Goal: Information Seeking & Learning: Learn about a topic

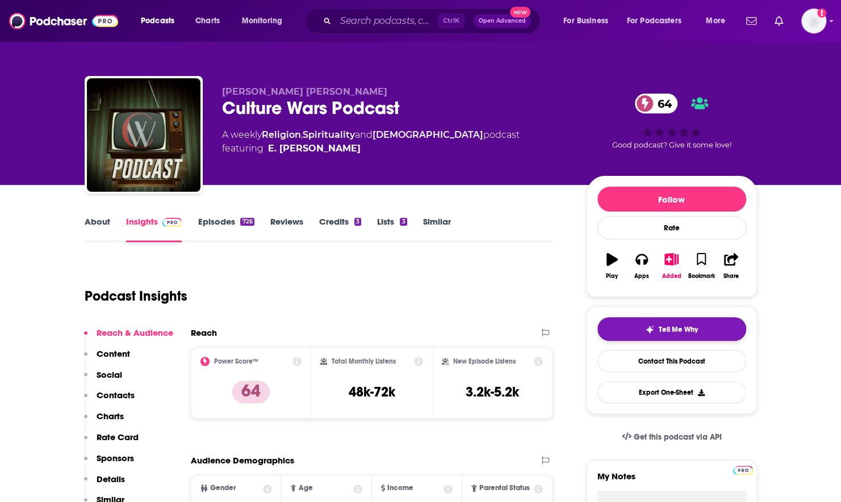
click at [666, 330] on span "Tell Me Why" at bounding box center [677, 329] width 39 height 9
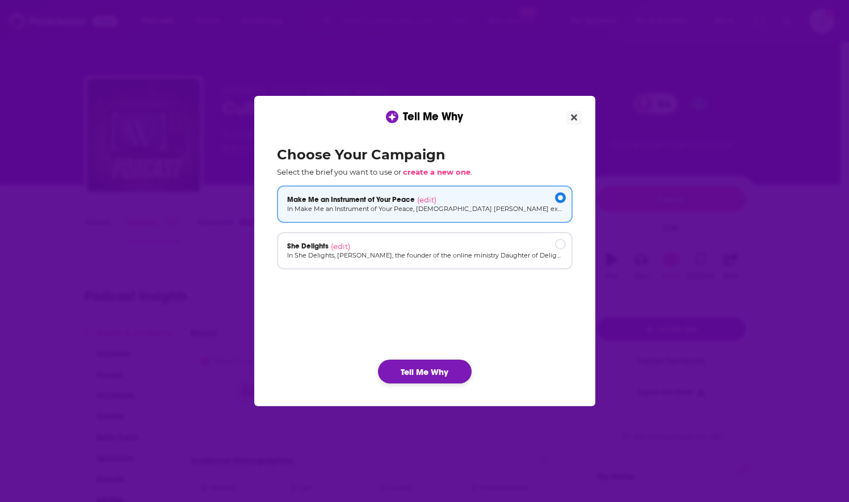
click at [427, 369] on button "Tell Me Why" at bounding box center [425, 372] width 94 height 24
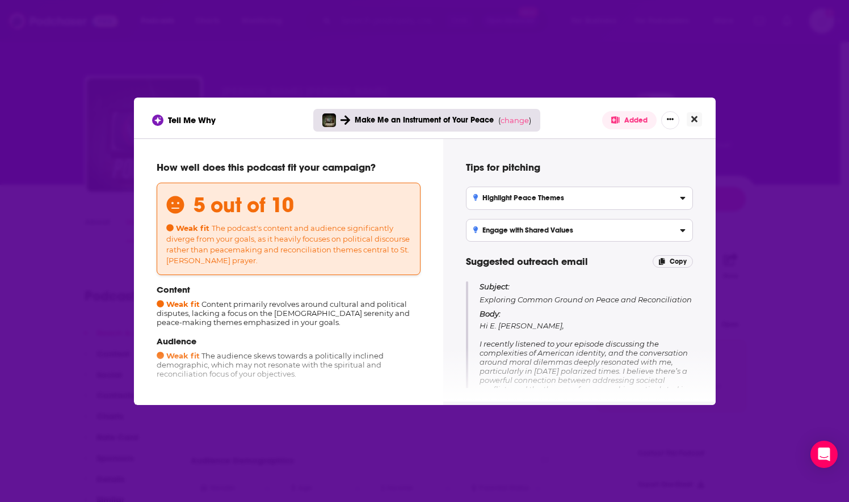
click at [690, 123] on button "Close" at bounding box center [694, 119] width 15 height 14
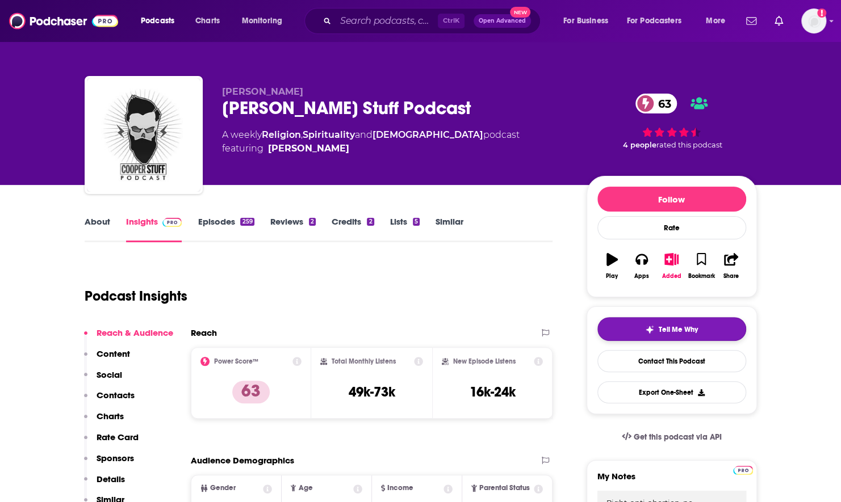
click at [647, 332] on img "button" at bounding box center [649, 329] width 9 height 9
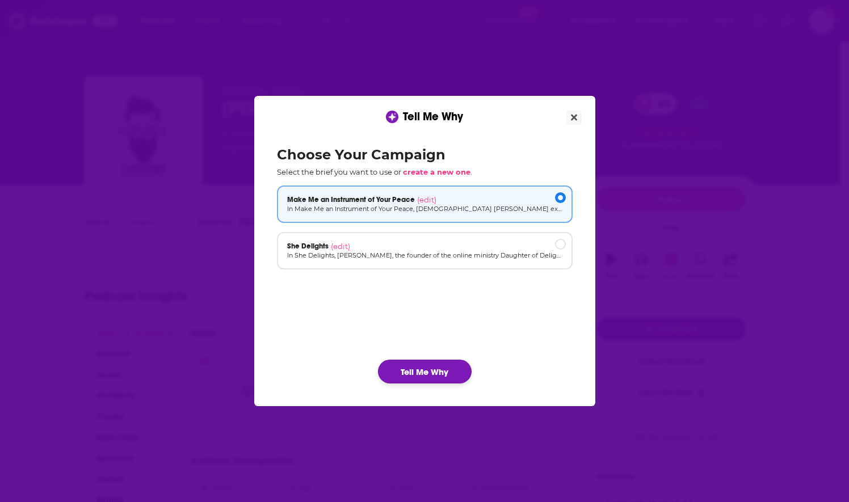
click at [421, 368] on button "Tell Me Why" at bounding box center [425, 372] width 94 height 24
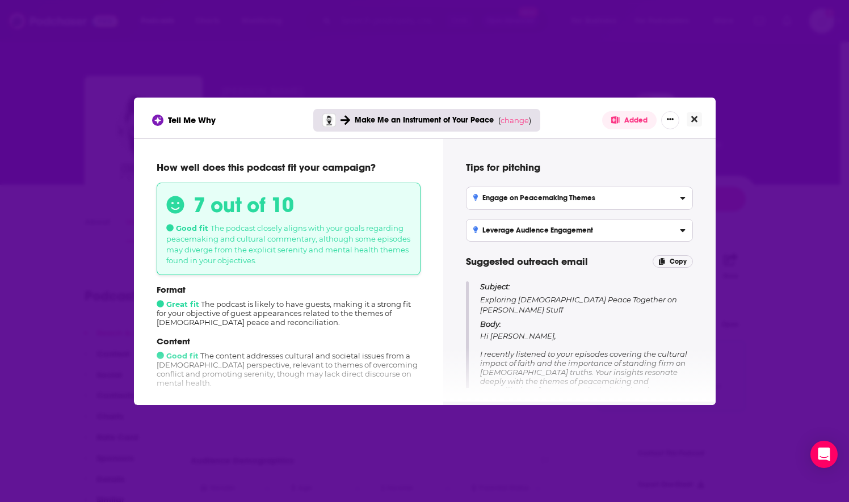
click at [695, 116] on icon "Close" at bounding box center [694, 119] width 6 height 9
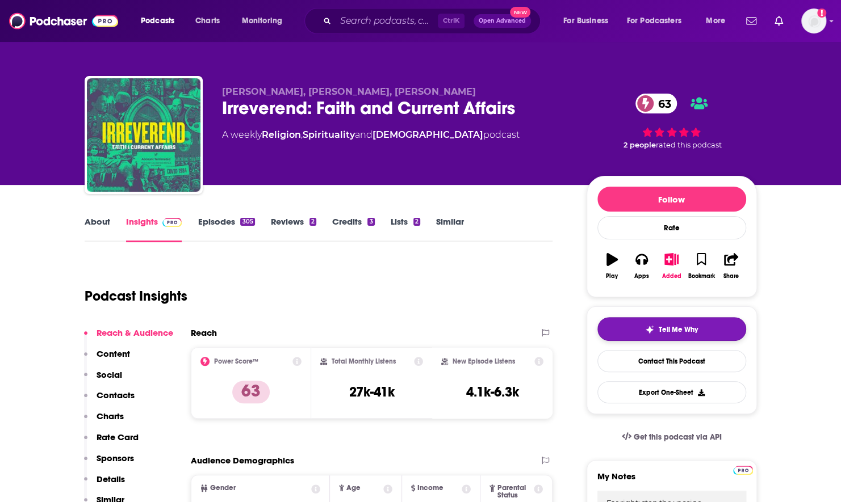
click at [614, 329] on button "Tell Me Why" at bounding box center [671, 329] width 149 height 24
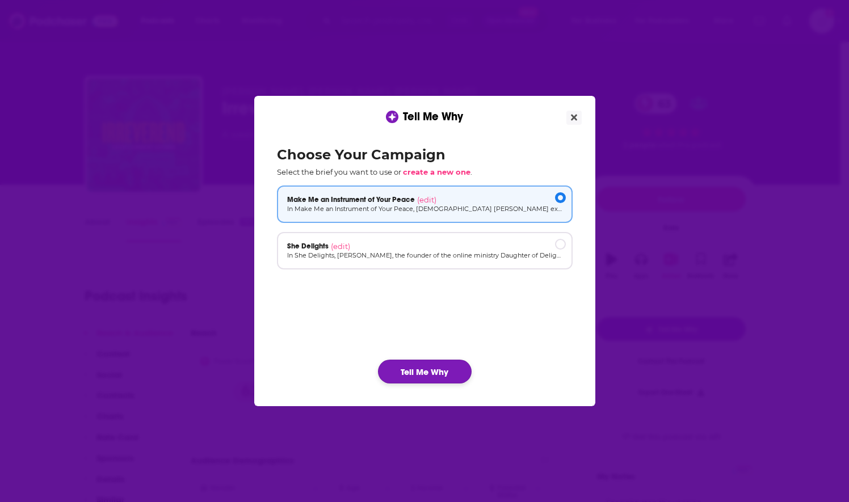
click at [410, 367] on button "Tell Me Why" at bounding box center [425, 372] width 94 height 24
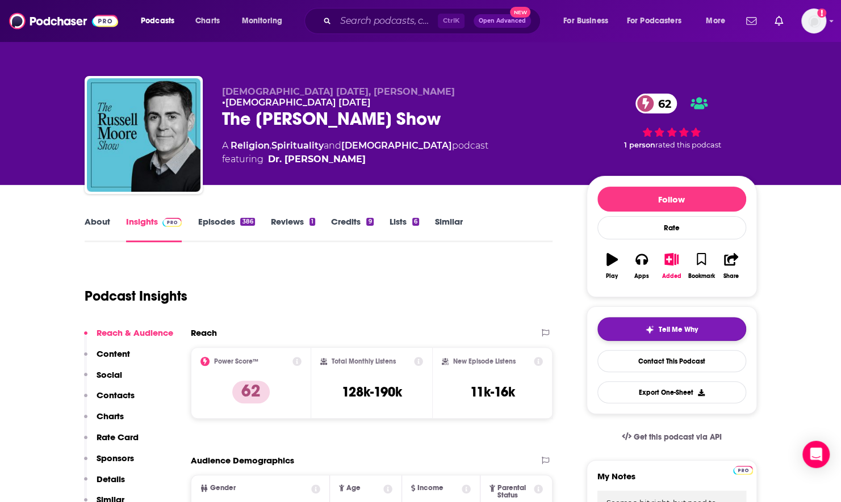
click at [610, 323] on button "Tell Me Why" at bounding box center [671, 329] width 149 height 24
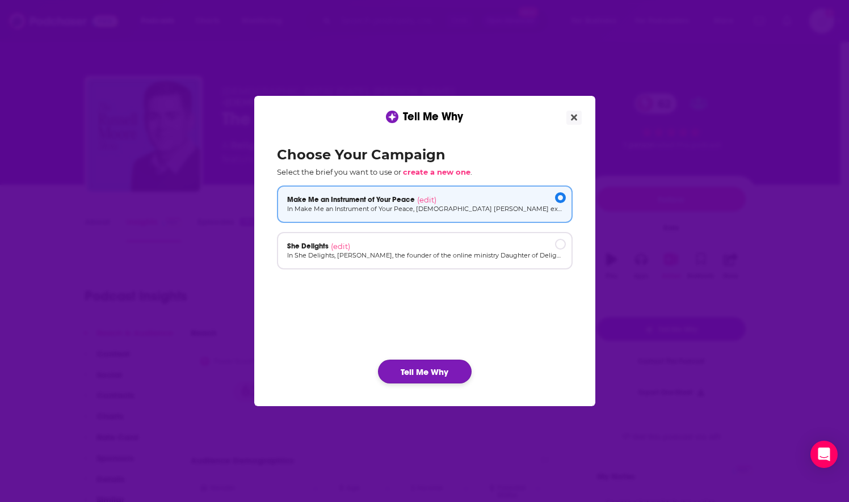
click at [430, 363] on button "Tell Me Why" at bounding box center [425, 372] width 94 height 24
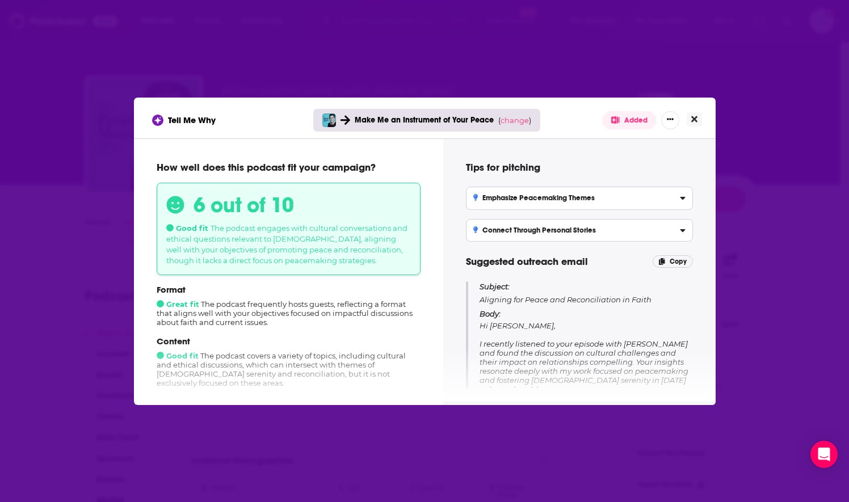
click at [689, 123] on button "Close" at bounding box center [694, 119] width 15 height 14
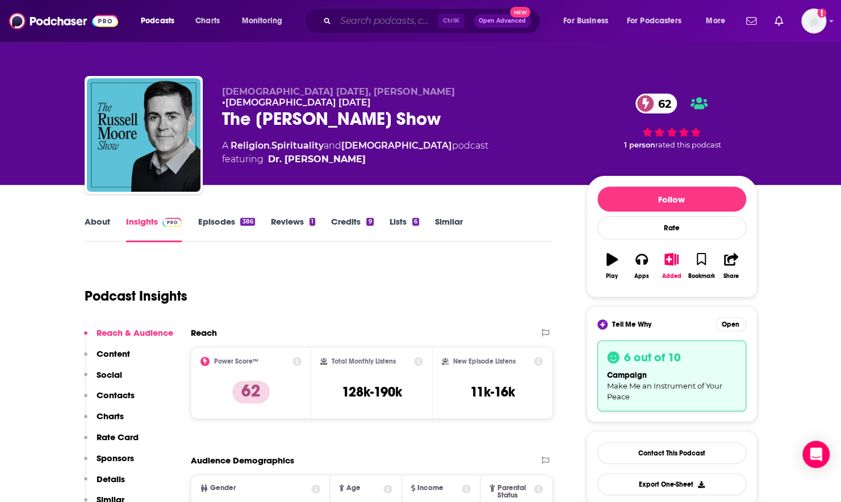
click at [398, 20] on input "Search podcasts, credits, & more..." at bounding box center [386, 21] width 102 height 18
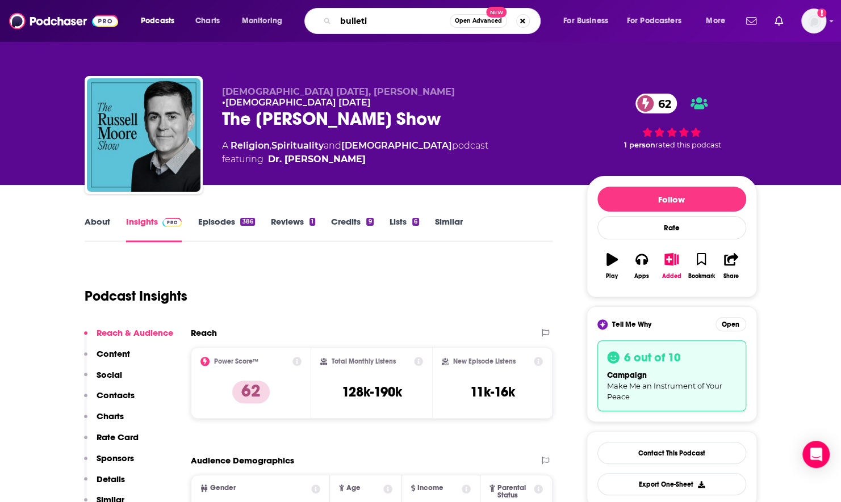
type input "bulletin"
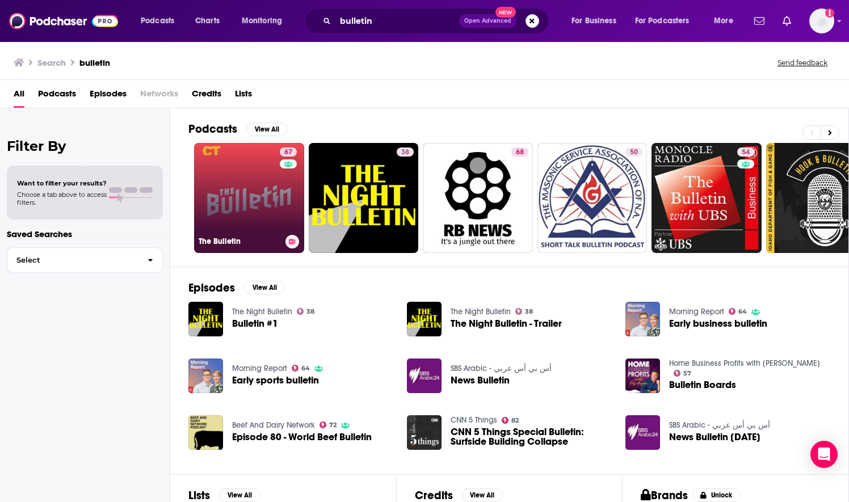
click at [265, 191] on link "67 The Bulletin" at bounding box center [249, 198] width 110 height 110
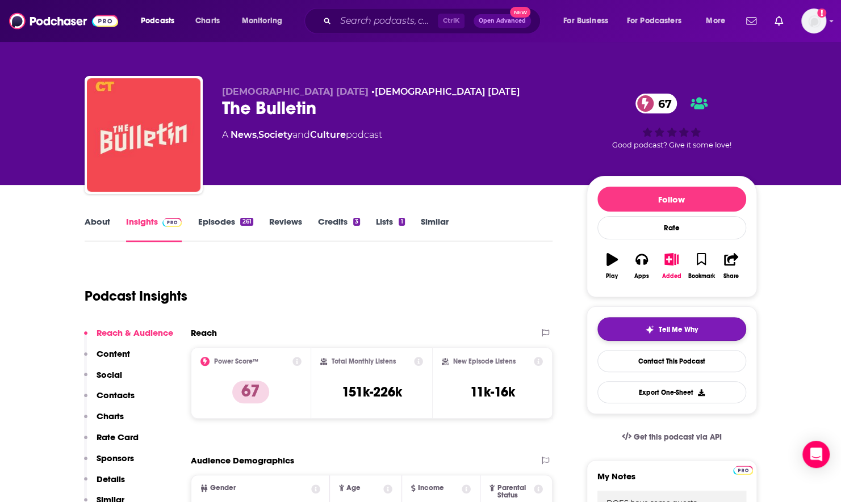
click at [663, 333] on button "Tell Me Why" at bounding box center [671, 329] width 149 height 24
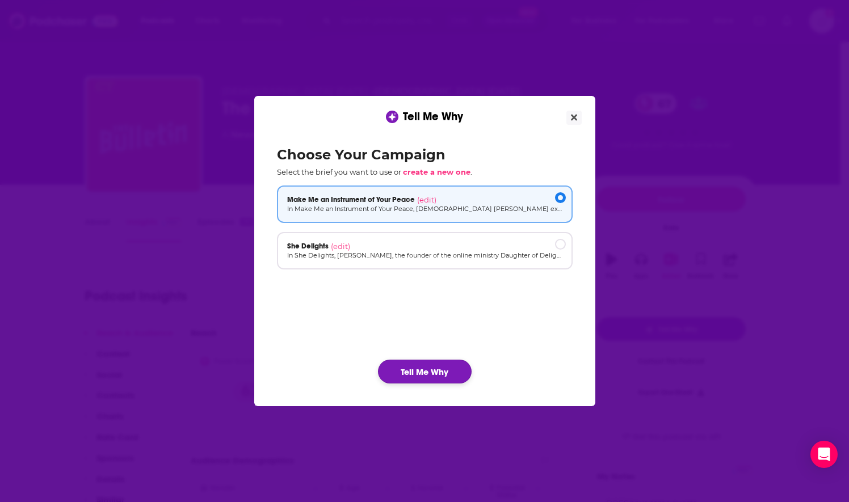
click at [437, 372] on button "Tell Me Why" at bounding box center [425, 372] width 94 height 24
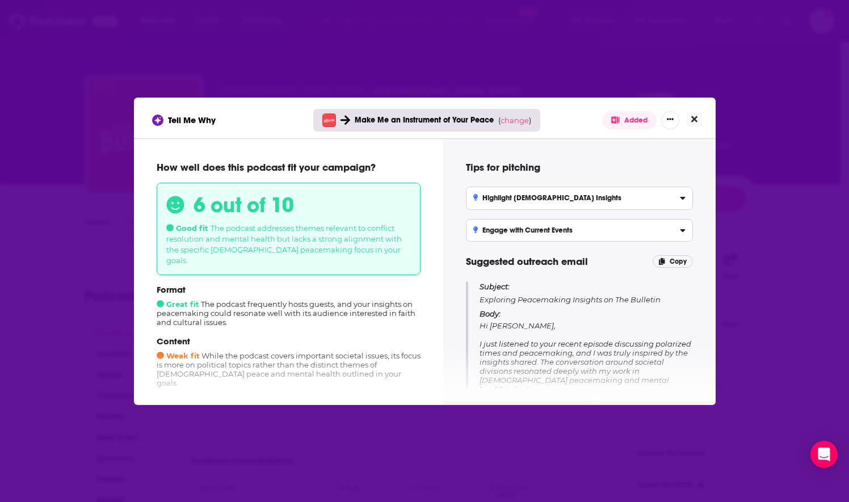
click at [698, 116] on button "Close" at bounding box center [694, 119] width 15 height 14
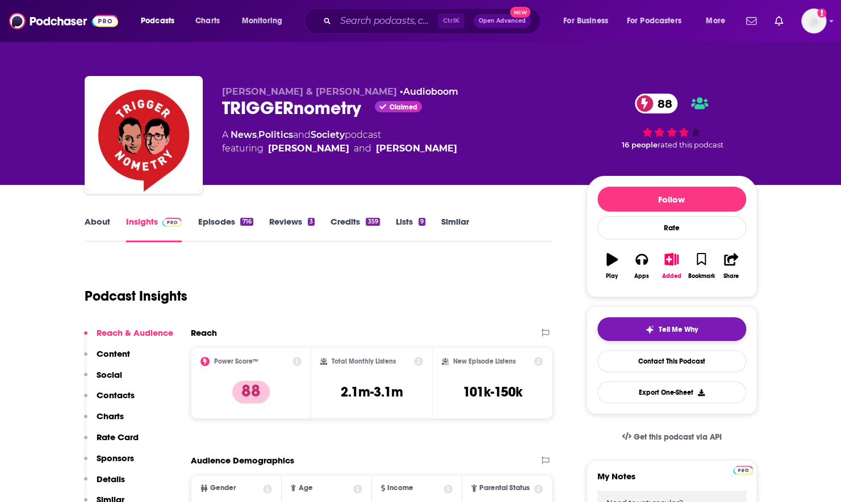
click at [658, 317] on button "Tell Me Why" at bounding box center [671, 329] width 149 height 24
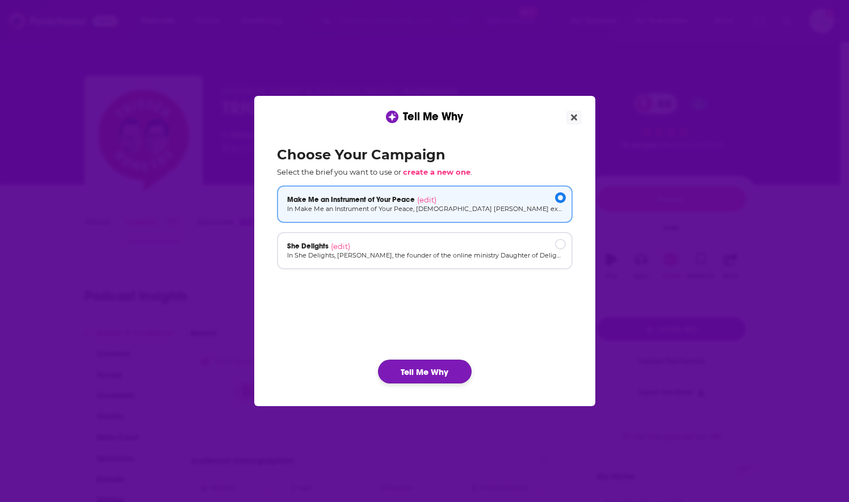
click at [417, 365] on button "Tell Me Why" at bounding box center [425, 372] width 94 height 24
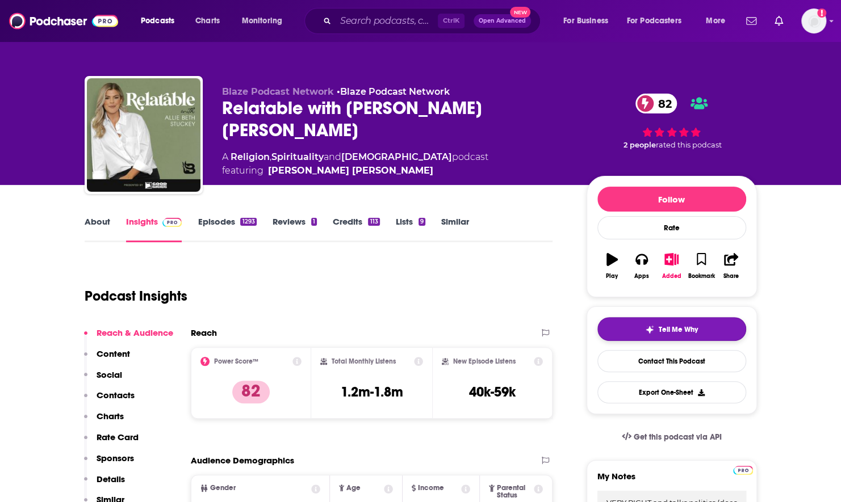
drag, startPoint x: 0, startPoint y: 0, endPoint x: 703, endPoint y: 326, distance: 774.6
click at [703, 326] on button "Tell Me Why" at bounding box center [671, 329] width 149 height 24
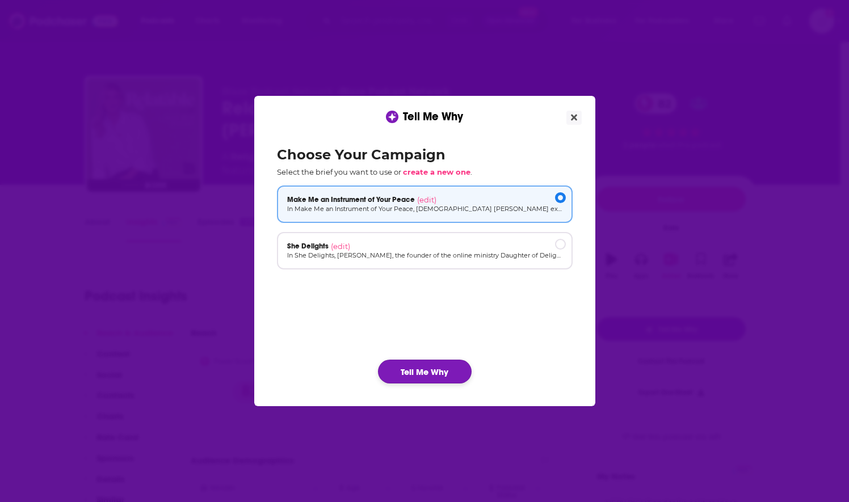
click at [451, 374] on button "Tell Me Why" at bounding box center [425, 372] width 94 height 24
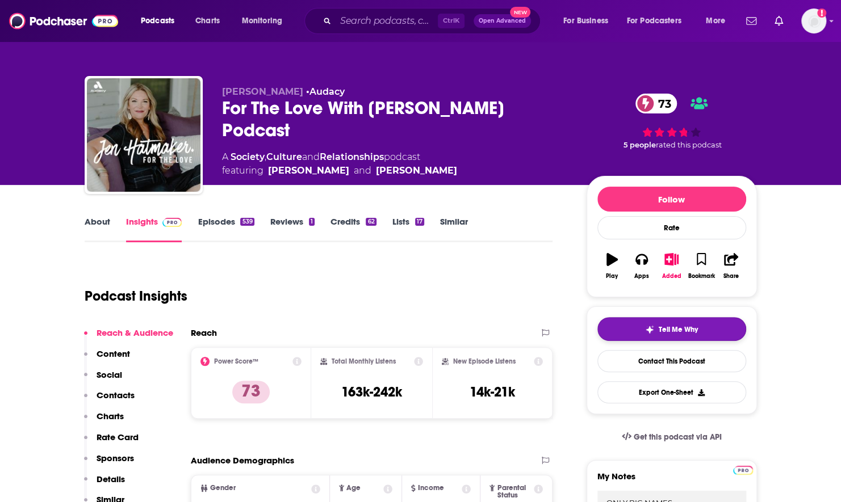
click at [632, 329] on button "Tell Me Why" at bounding box center [671, 329] width 149 height 24
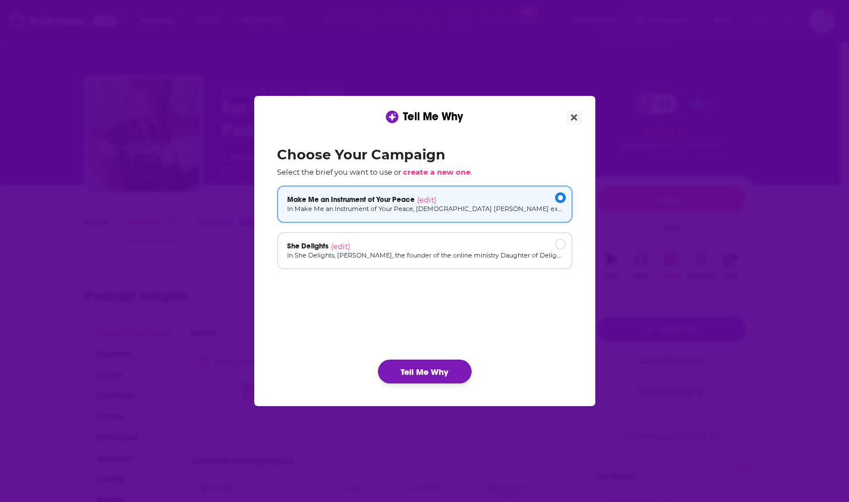
click at [431, 372] on button "Tell Me Why" at bounding box center [425, 372] width 94 height 24
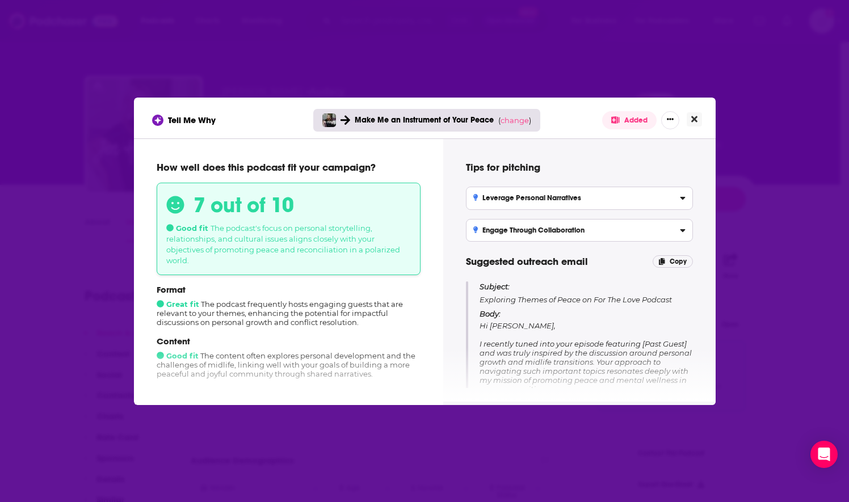
click at [688, 116] on button "Close" at bounding box center [694, 119] width 15 height 14
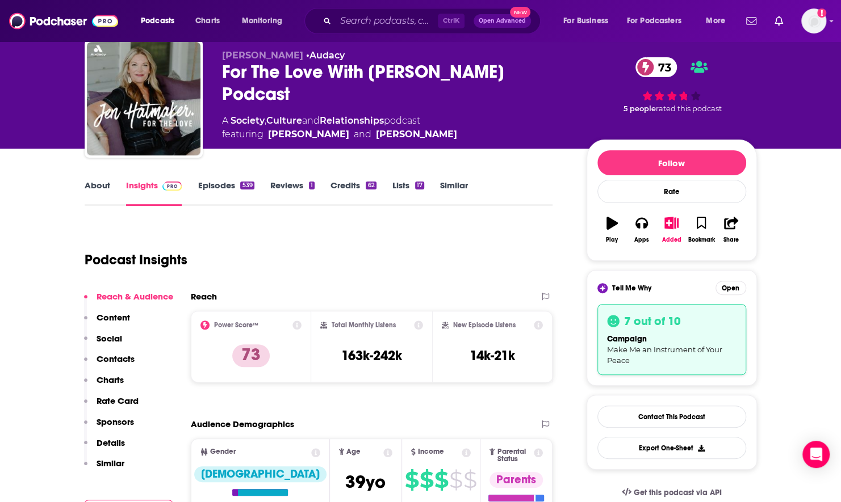
scroll to position [27, 0]
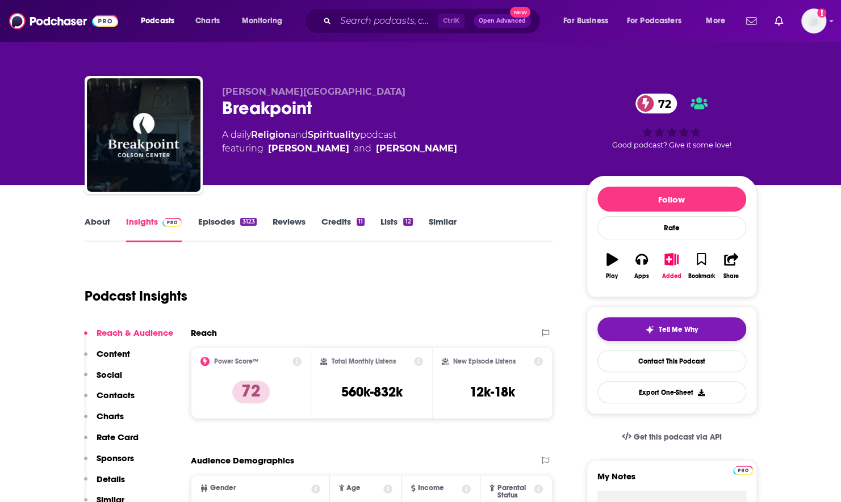
click at [627, 328] on button "Tell Me Why" at bounding box center [671, 329] width 149 height 24
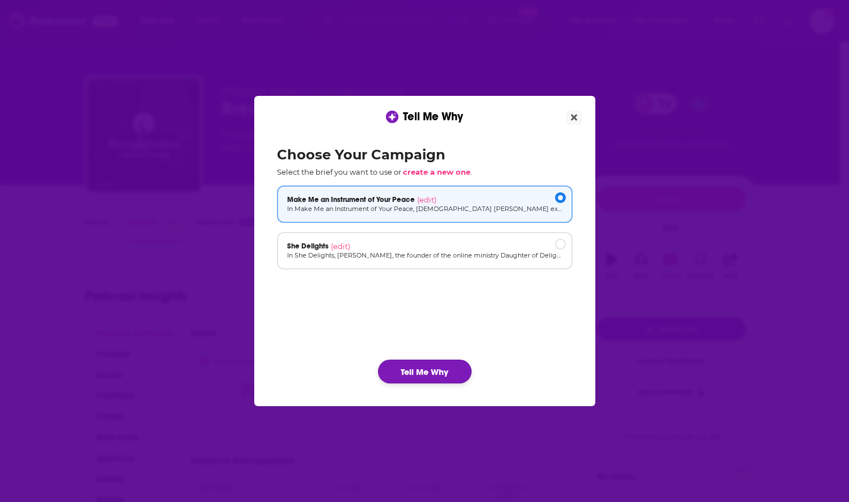
click at [414, 370] on button "Tell Me Why" at bounding box center [425, 372] width 94 height 24
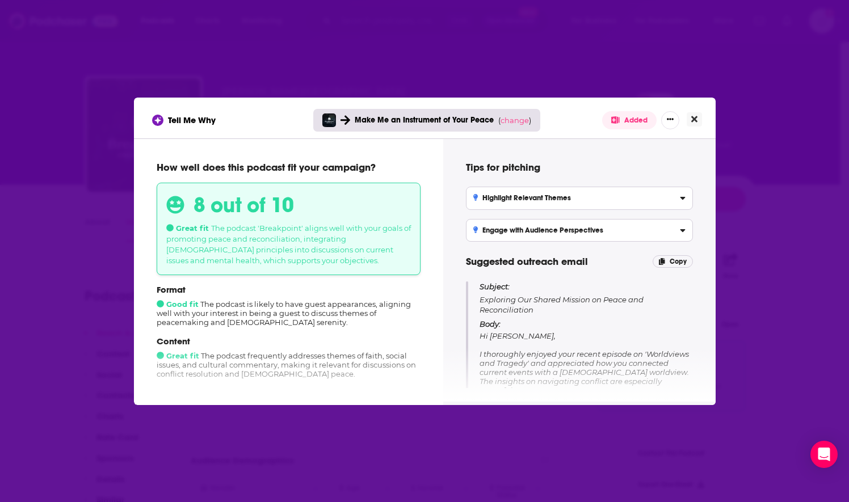
click at [694, 120] on icon "Close" at bounding box center [694, 119] width 6 height 6
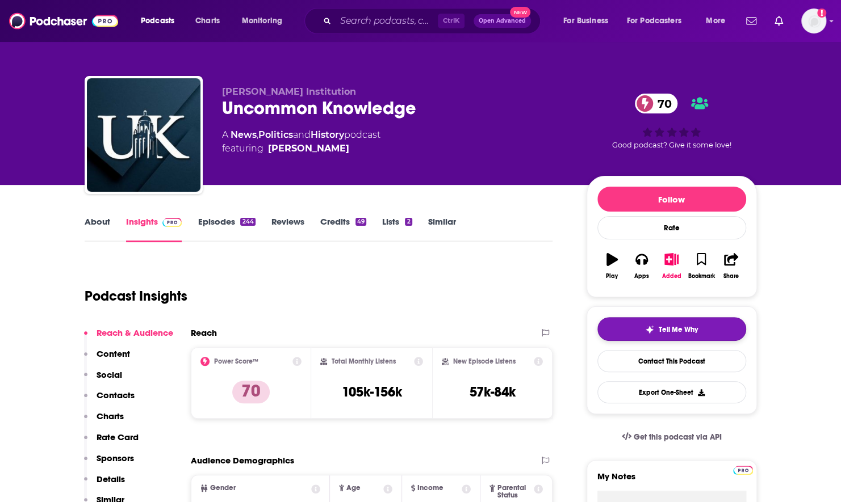
click at [661, 320] on button "Tell Me Why" at bounding box center [671, 329] width 149 height 24
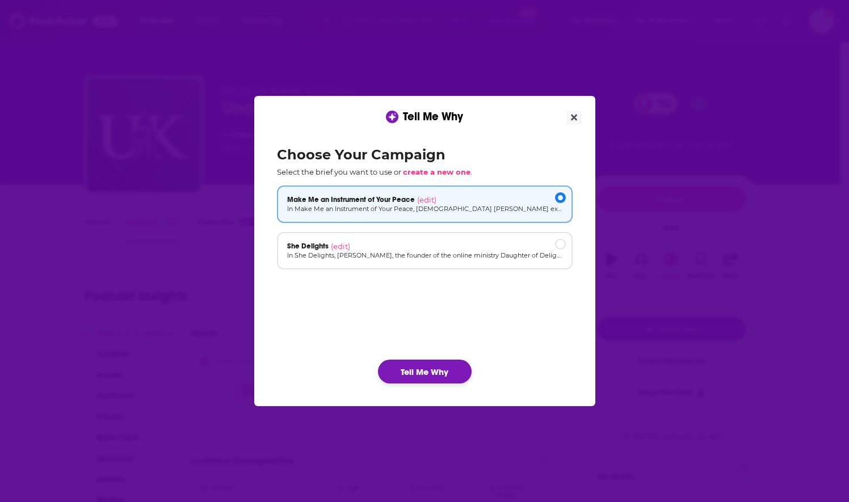
click at [422, 375] on button "Tell Me Why" at bounding box center [425, 372] width 94 height 24
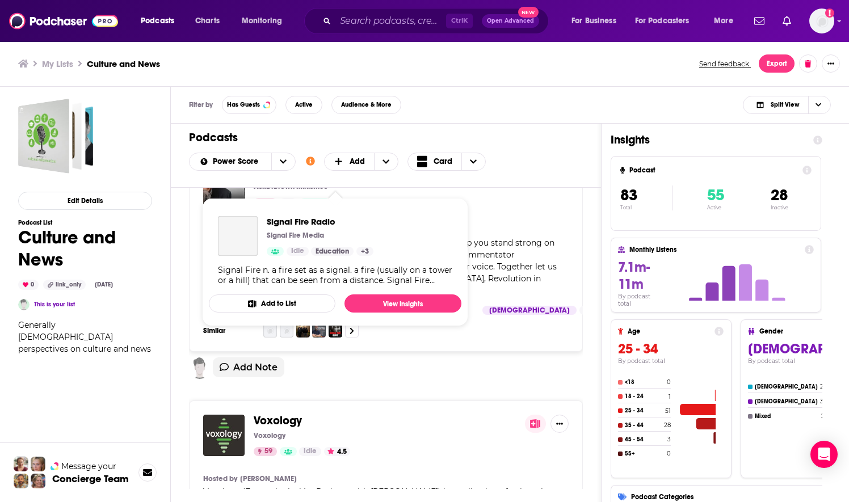
scroll to position [5086, 0]
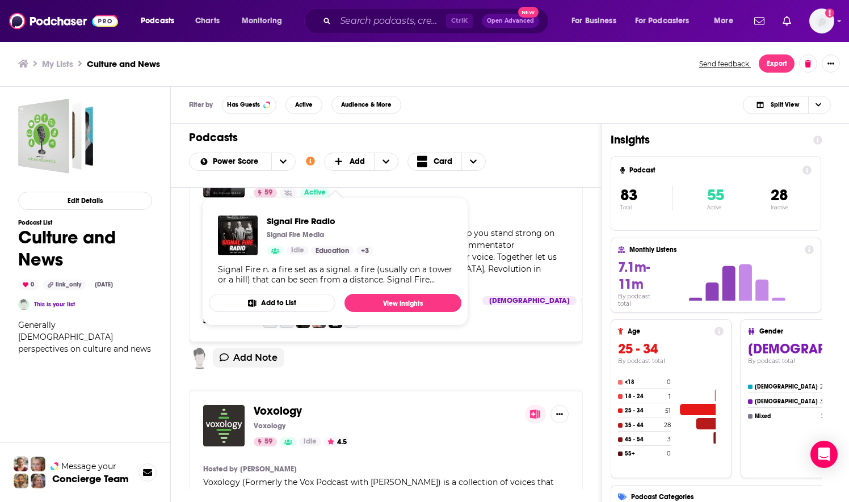
click at [388, 477] on span "Voxology (Formerly the Vox Podcast with Mike Erre) is a collection of voices th…" at bounding box center [380, 506] width 354 height 58
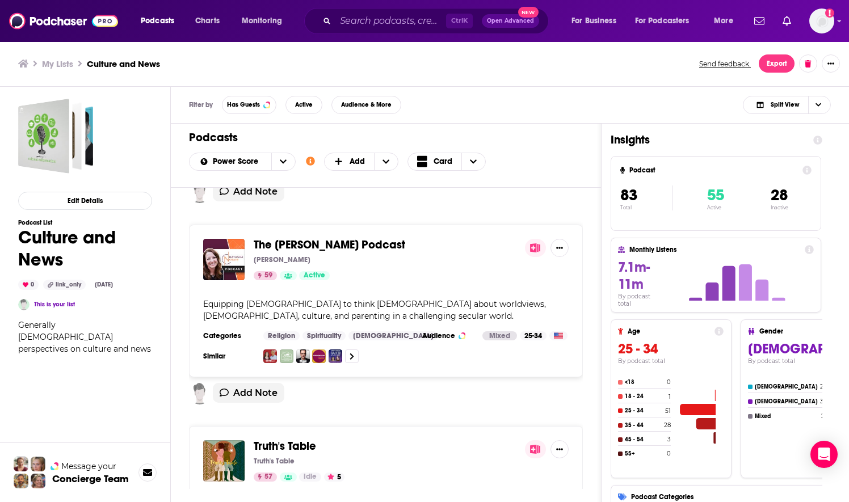
scroll to position [5514, 0]
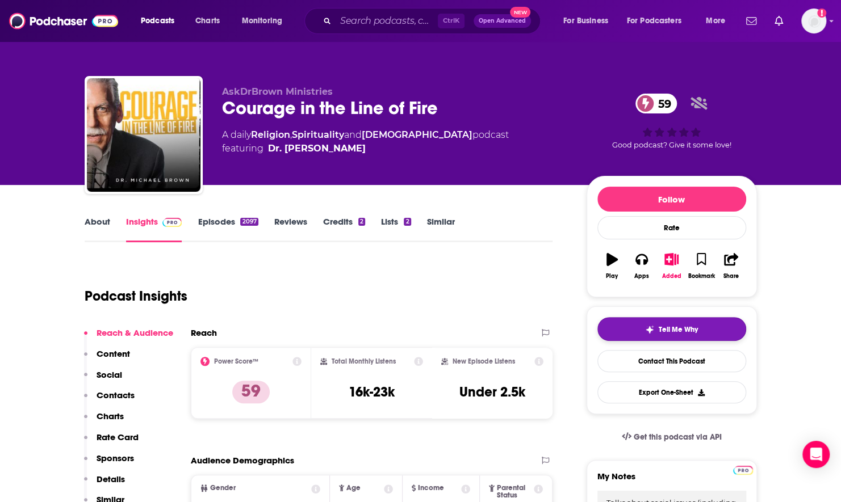
click at [659, 328] on span "Tell Me Why" at bounding box center [677, 329] width 39 height 9
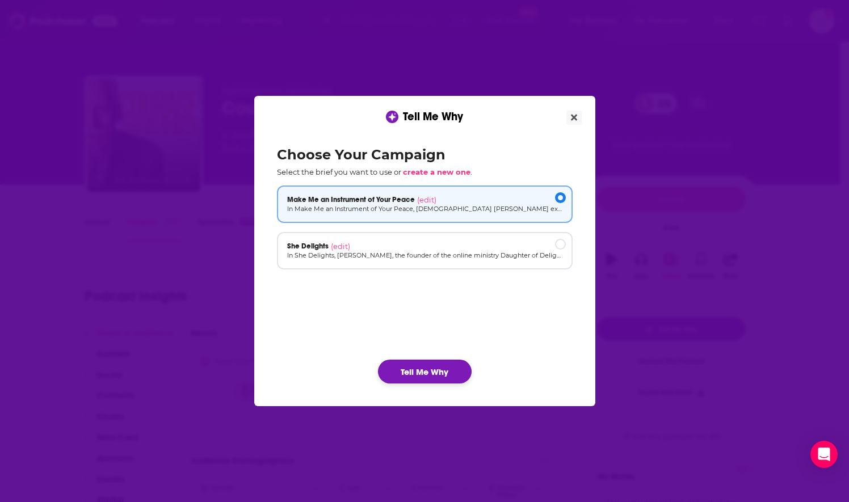
click at [442, 372] on button "Tell Me Why" at bounding box center [425, 372] width 94 height 24
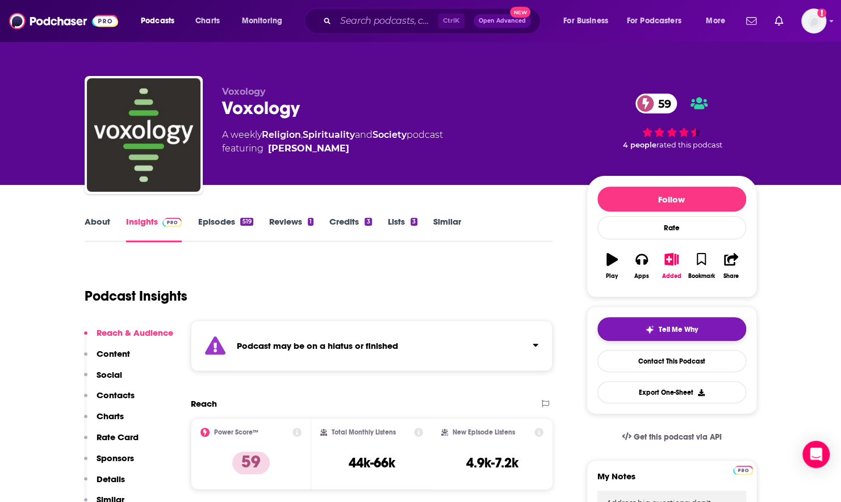
click at [626, 319] on button "Tell Me Why" at bounding box center [671, 329] width 149 height 24
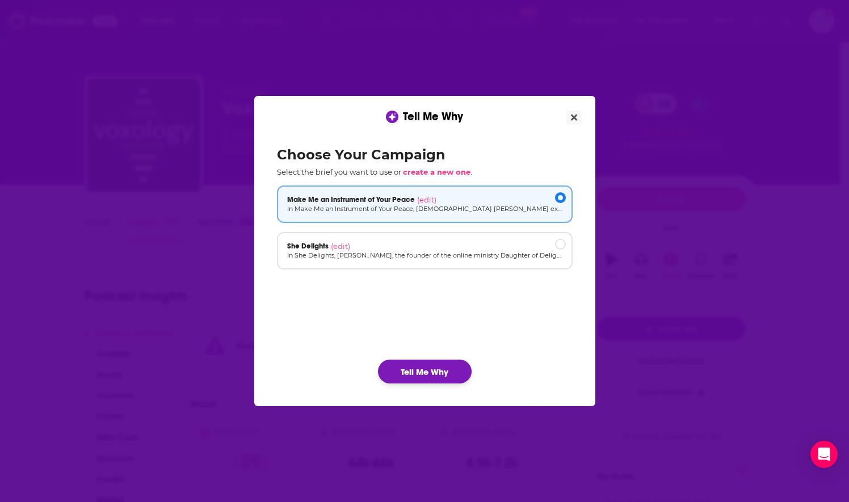
click at [417, 368] on button "Tell Me Why" at bounding box center [425, 372] width 94 height 24
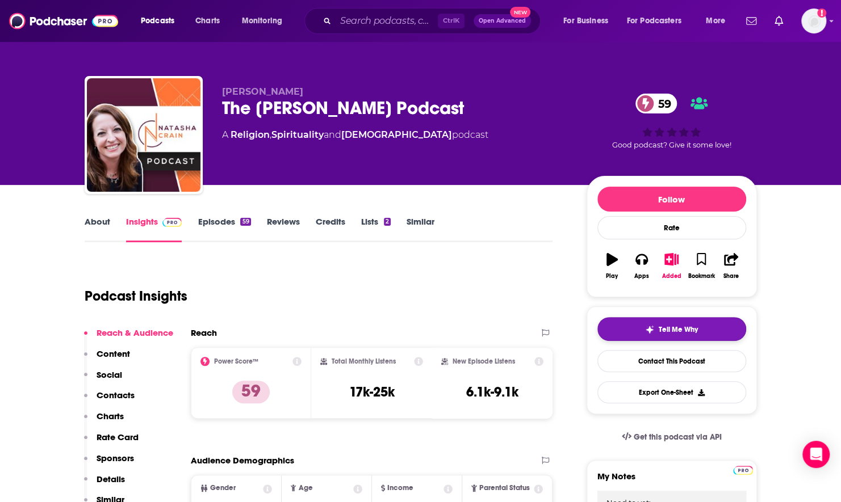
click at [658, 325] on span "Tell Me Why" at bounding box center [677, 329] width 39 height 9
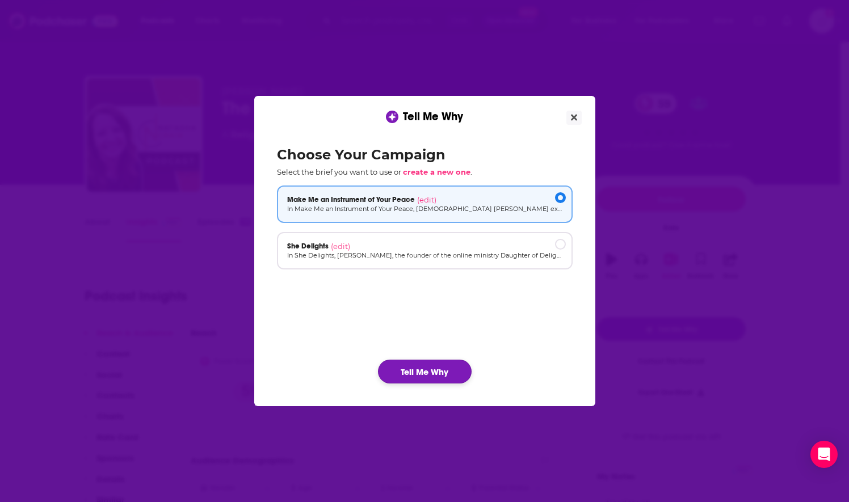
click at [443, 374] on button "Tell Me Why" at bounding box center [425, 372] width 94 height 24
